Goal: Navigation & Orientation: Find specific page/section

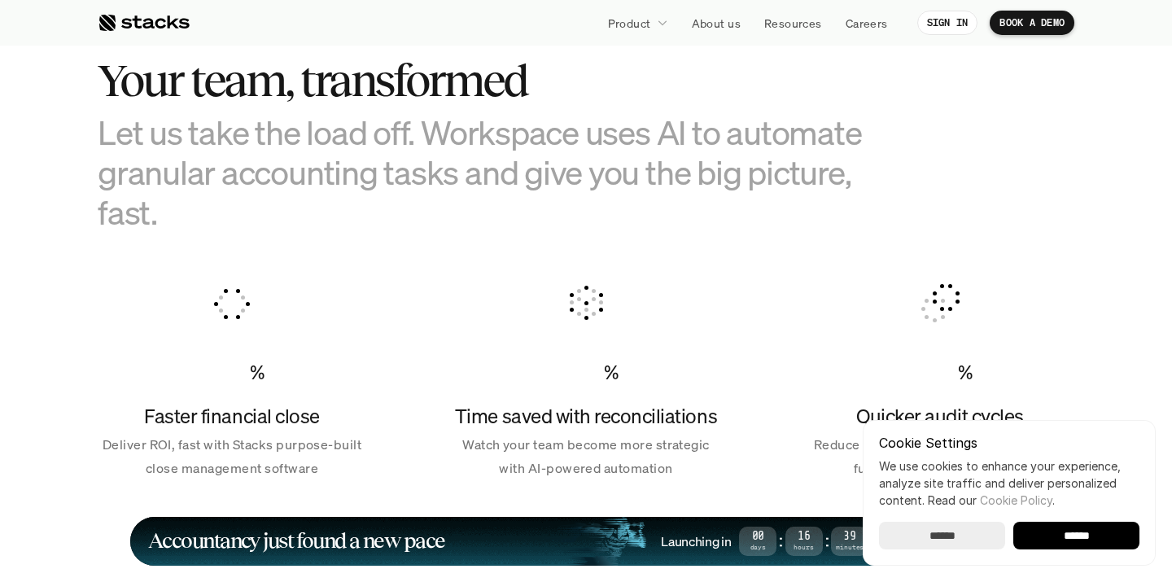
scroll to position [569, 0]
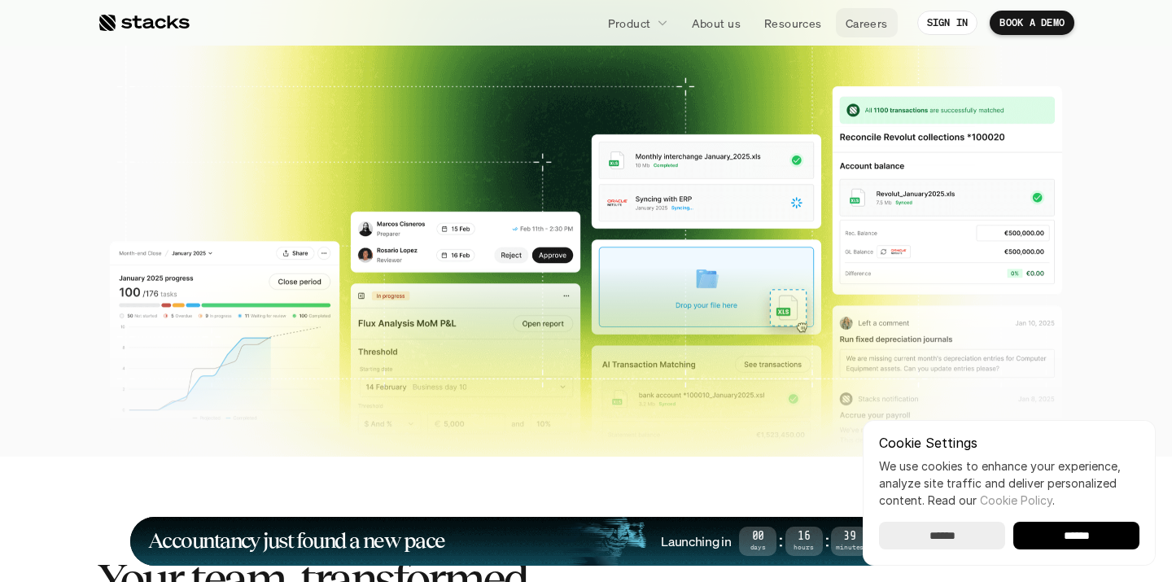
click at [877, 25] on p "Careers" at bounding box center [866, 23] width 42 height 17
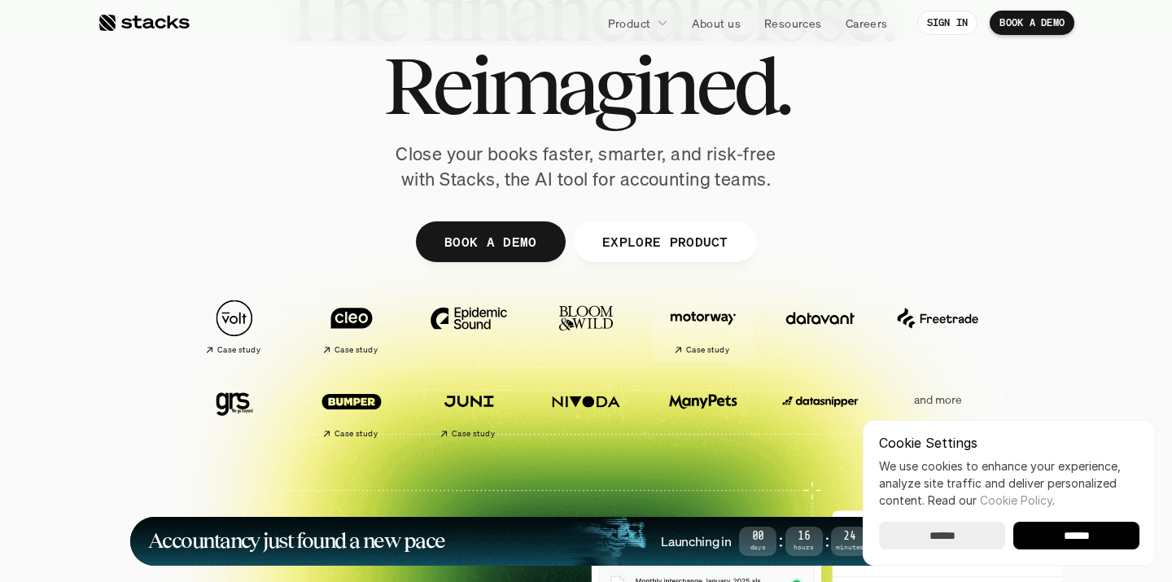
scroll to position [106, 0]
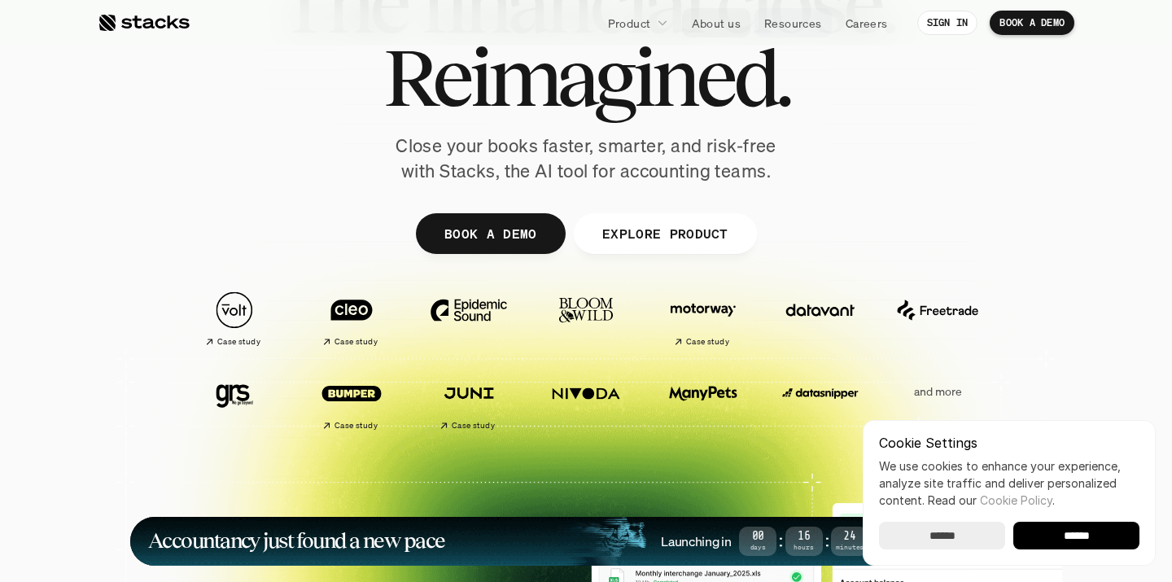
click at [723, 19] on p "About us" at bounding box center [716, 23] width 49 height 17
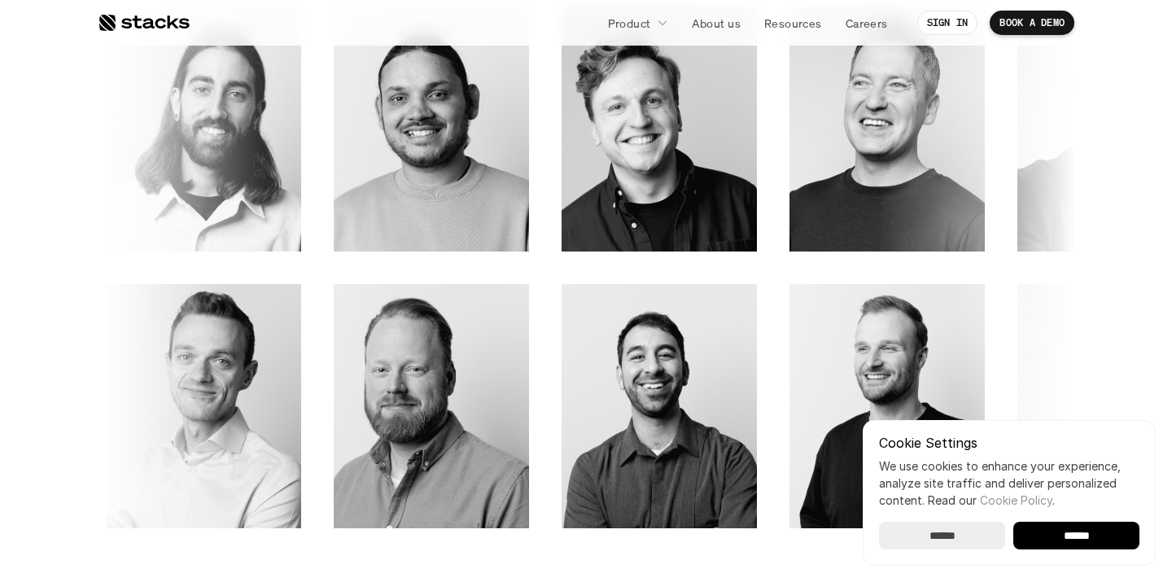
scroll to position [2342, 0]
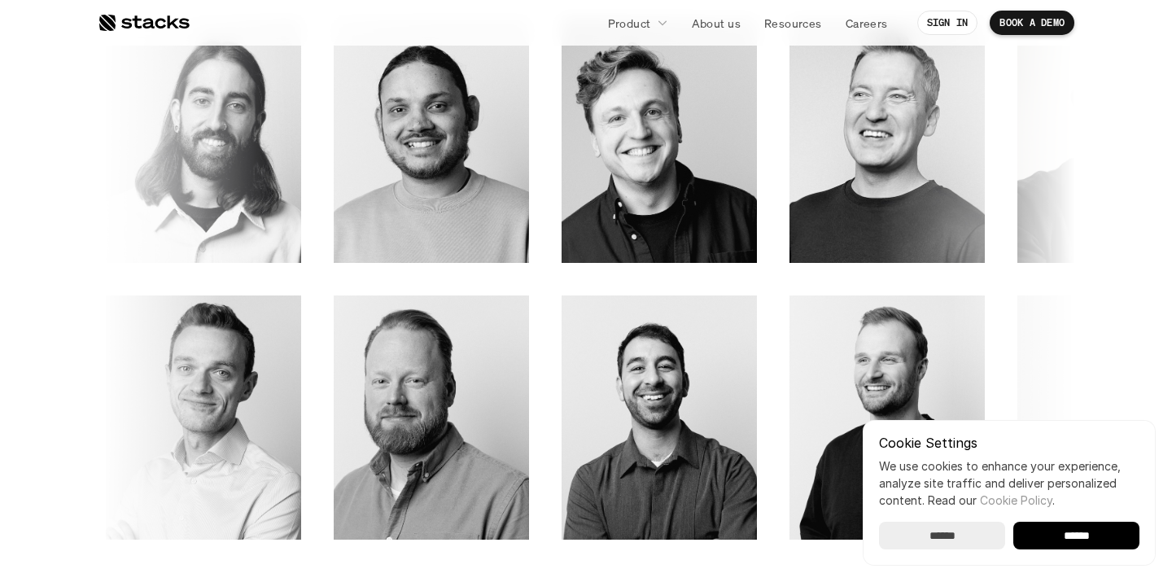
click at [54, 507] on icon at bounding box center [44, 505] width 20 height 20
click at [1171, 231] on icon at bounding box center [1183, 229] width 20 height 20
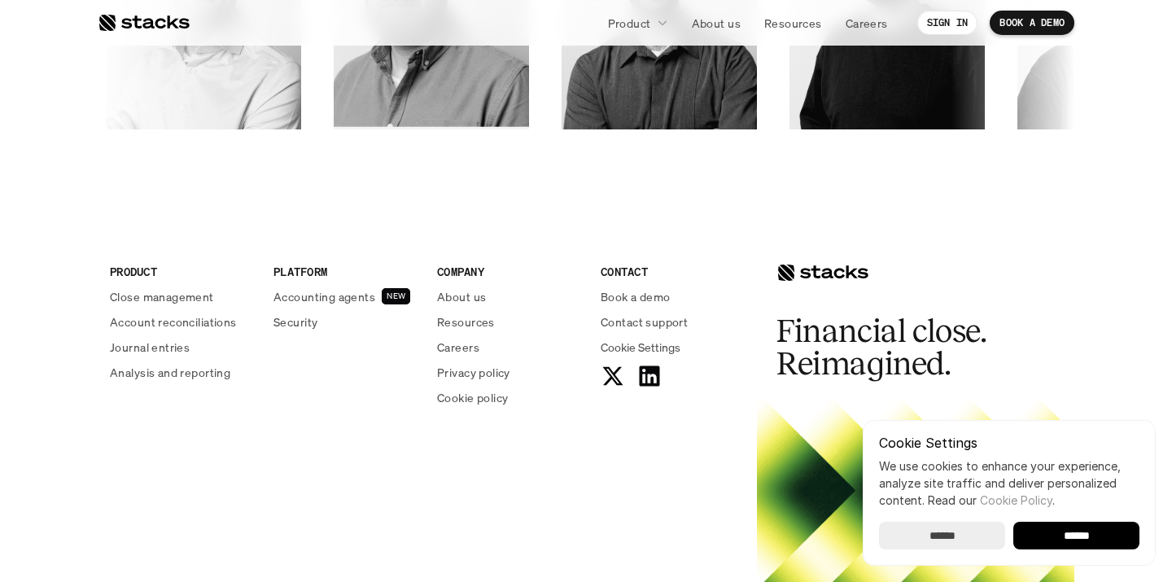
scroll to position [2764, 0]
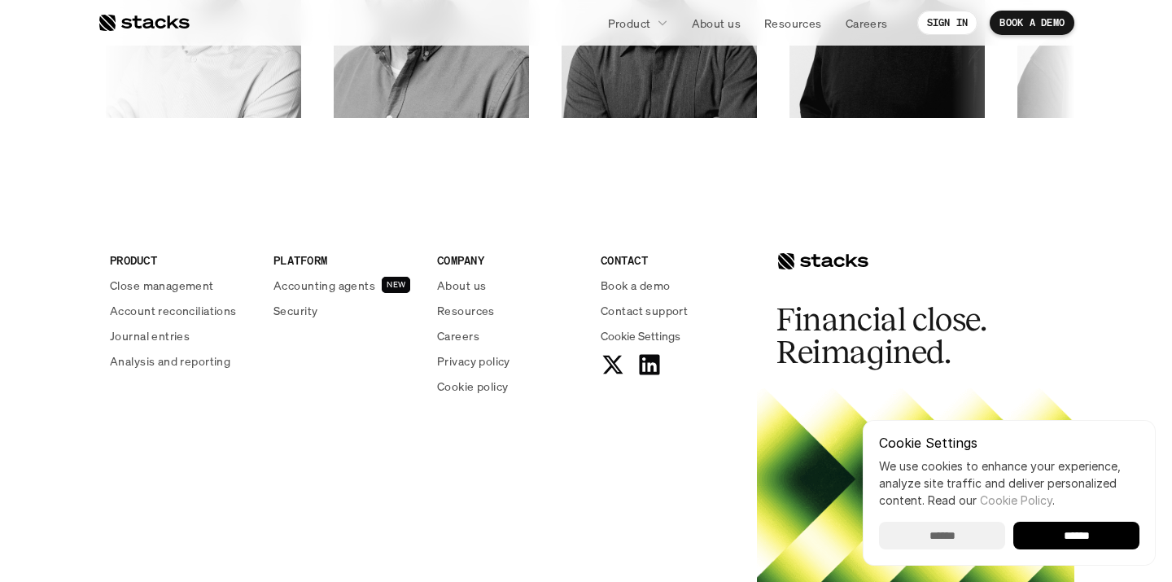
click at [951, 536] on input "******" at bounding box center [942, 535] width 126 height 28
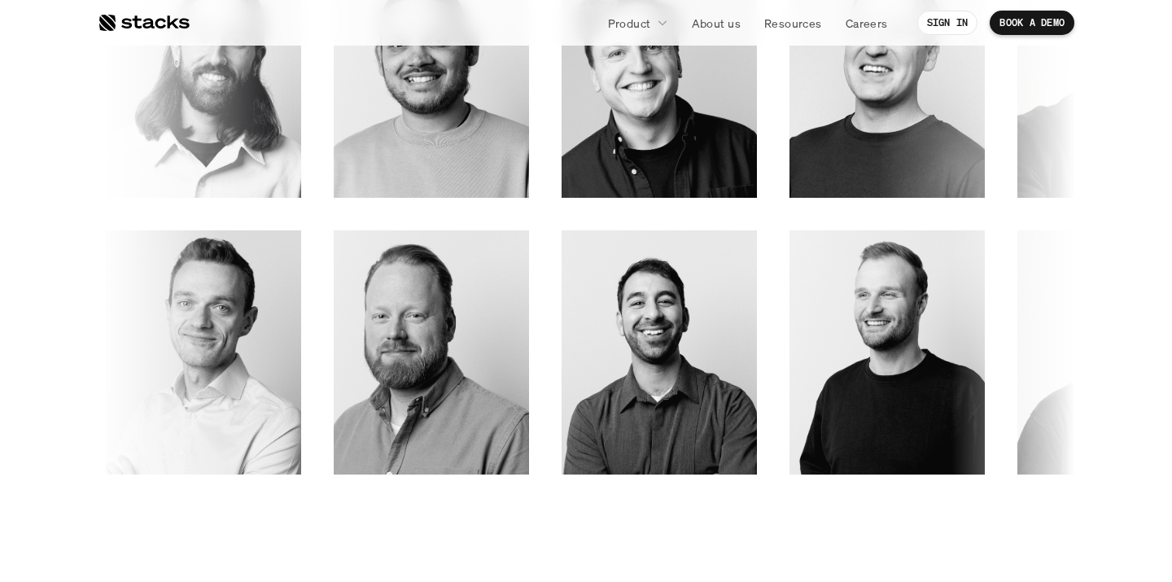
scroll to position [2438, 0]
